Goal: Transaction & Acquisition: Purchase product/service

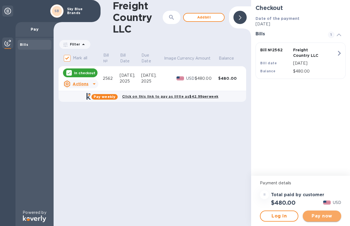
click at [322, 214] on span "Pay now" at bounding box center [322, 216] width 30 height 7
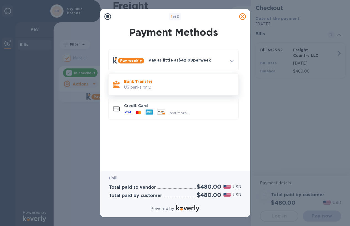
click at [158, 87] on p "US banks only." at bounding box center [179, 87] width 110 height 6
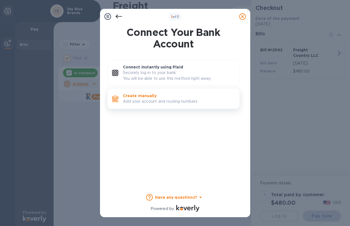
click at [166, 99] on p "Add your account and routing numbers." at bounding box center [179, 102] width 112 height 6
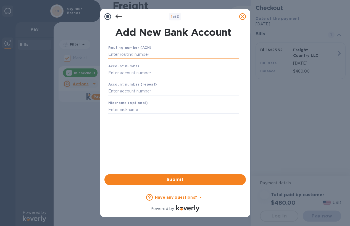
click at [166, 54] on input "text" at bounding box center [173, 54] width 130 height 8
paste input "021202337"
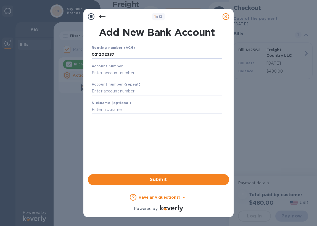
type input "021202337"
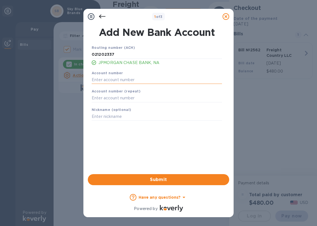
click at [161, 82] on input "text" at bounding box center [157, 80] width 130 height 8
paste input "570017056"
type input "570017056"
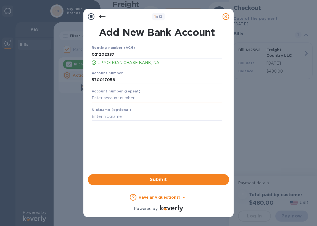
click at [159, 98] on input "text" at bounding box center [157, 98] width 130 height 8
paste input "570017056"
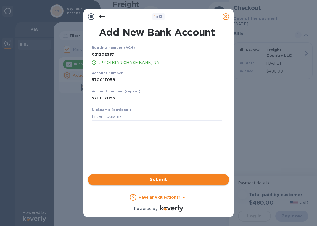
type input "570017056"
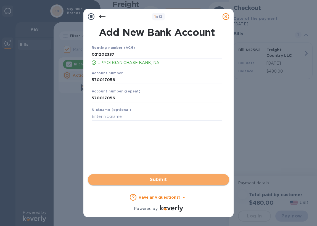
click at [142, 176] on button "Submit" at bounding box center [158, 179] width 141 height 11
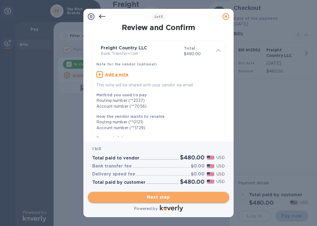
click at [138, 193] on button "Next step" at bounding box center [158, 197] width 141 height 11
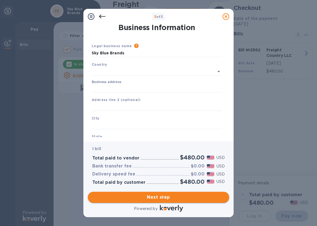
type input "[GEOGRAPHIC_DATA]"
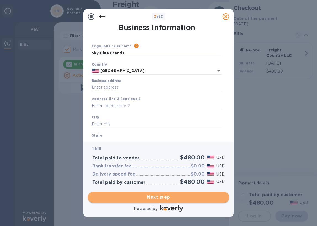
click at [191, 198] on span "Next step" at bounding box center [158, 197] width 132 height 7
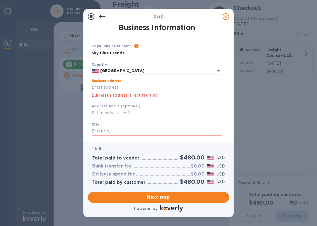
click at [171, 87] on input "Business address" at bounding box center [157, 87] width 130 height 8
type input "[STREET_ADDRESS]"
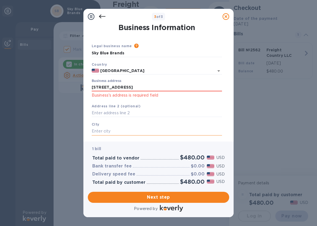
click at [156, 131] on input "text" at bounding box center [157, 131] width 130 height 8
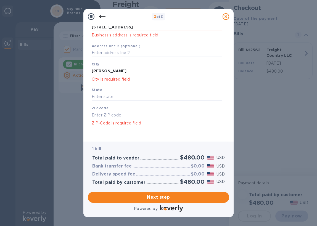
scroll to position [60, 0]
type input "[PERSON_NAME]"
click at [156, 115] on input "text" at bounding box center [157, 115] width 130 height 8
type input "07731"
click at [166, 96] on input "text" at bounding box center [157, 96] width 130 height 8
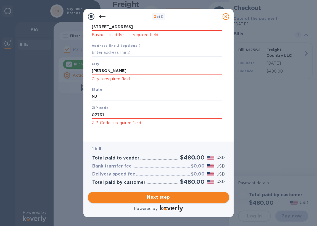
type input "NJ"
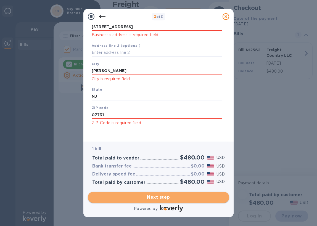
click at [159, 195] on span "Next step" at bounding box center [158, 197] width 132 height 7
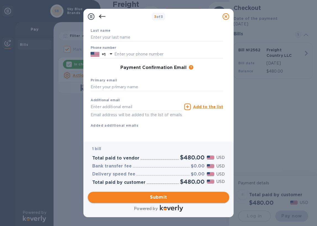
scroll to position [58, 0]
click at [153, 83] on input "text" at bounding box center [157, 87] width 132 height 8
type input "[EMAIL_ADDRESS][DOMAIN_NAME]"
click at [151, 197] on span "Submit" at bounding box center [158, 197] width 132 height 7
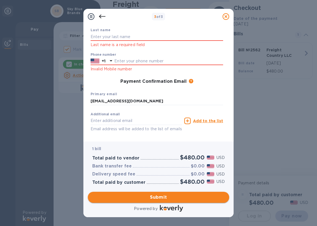
scroll to position [65, 0]
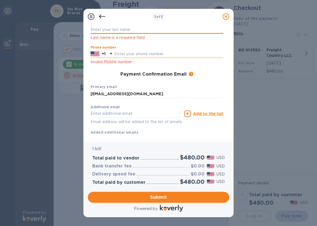
click at [175, 55] on input "text" at bounding box center [168, 54] width 109 height 8
type input "7328007606"
type input "[PERSON_NAME]"
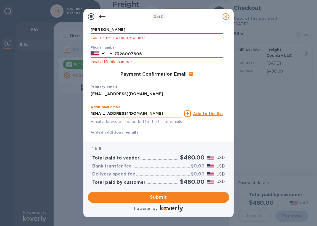
drag, startPoint x: 165, startPoint y: 115, endPoint x: 94, endPoint y: 113, distance: 71.2
click at [94, 113] on input "[EMAIL_ADDRESS][DOMAIN_NAME]" at bounding box center [136, 114] width 91 height 8
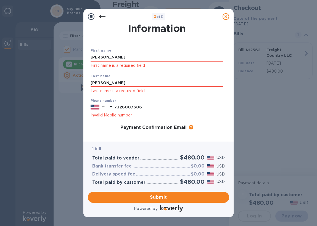
scroll to position [0, 0]
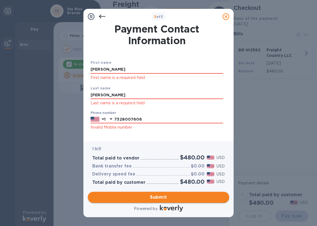
type input "[EMAIL_ADDRESS][DOMAIN_NAME]"
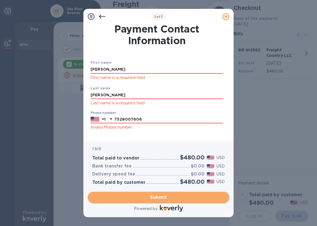
click at [137, 198] on span "Submit" at bounding box center [158, 197] width 132 height 7
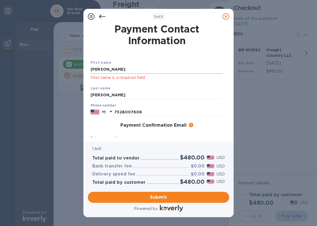
click at [147, 67] on input "[PERSON_NAME]" at bounding box center [157, 69] width 132 height 8
type input "[PERSON_NAME]"
click at [111, 95] on input "[PERSON_NAME]" at bounding box center [157, 95] width 132 height 8
type input "[PERSON_NAME]"
click at [178, 115] on input "7328007606" at bounding box center [168, 112] width 109 height 8
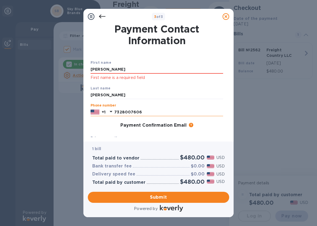
type input "7328007606"
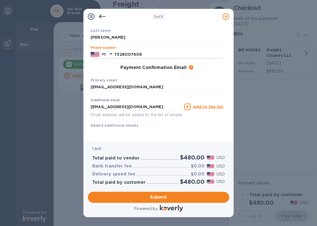
scroll to position [65, 0]
drag, startPoint x: 153, startPoint y: 101, endPoint x: 35, endPoint y: 105, distance: 118.2
click at [36, 105] on div "3 of 3 Payment Contact Information First name [PERSON_NAME] First name is a req…" at bounding box center [158, 113] width 317 height 226
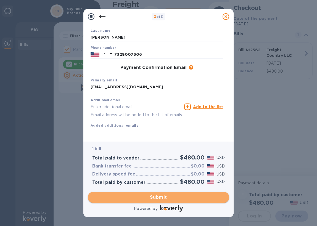
click at [146, 194] on span "Submit" at bounding box center [158, 197] width 132 height 7
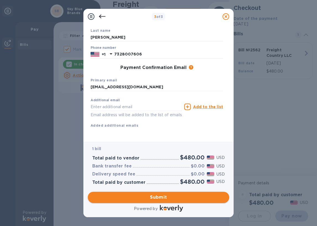
scroll to position [58, 0]
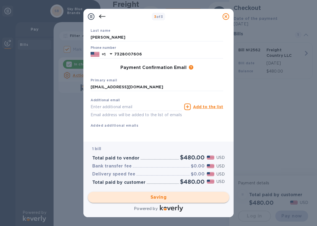
checkbox input "false"
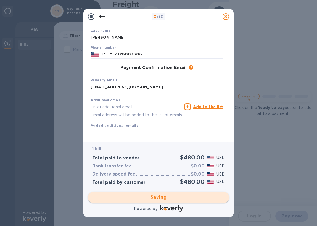
scroll to position [34, 0]
